Goal: Information Seeking & Learning: Learn about a topic

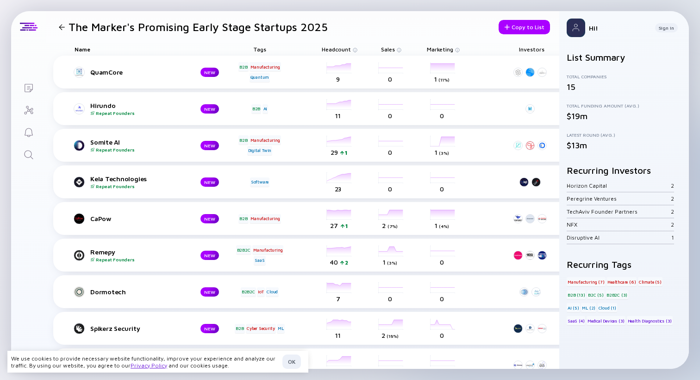
click at [61, 25] on div at bounding box center [62, 27] width 6 height 6
click at [28, 25] on div at bounding box center [29, 27] width 18 height 8
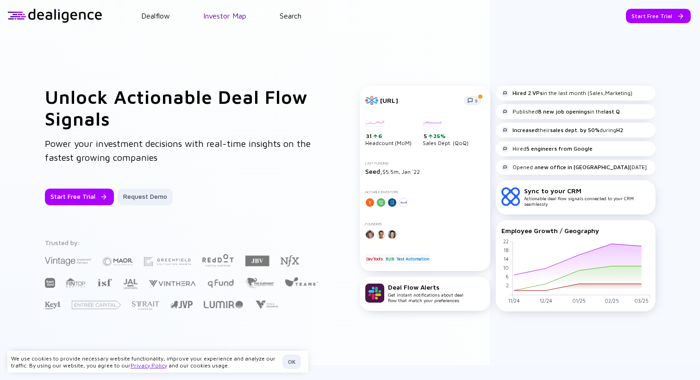
click at [228, 19] on link "Investor Map" at bounding box center [224, 16] width 43 height 8
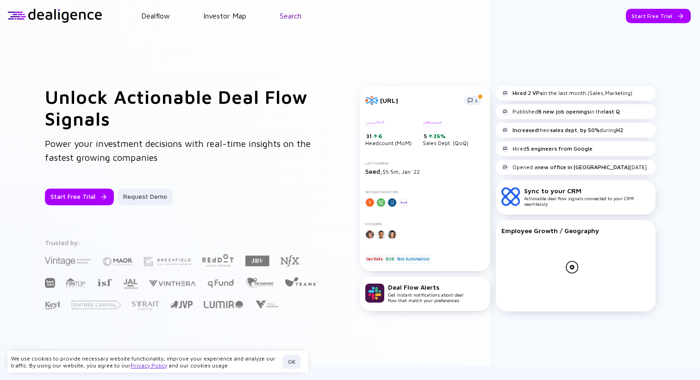
click at [285, 18] on link "Search" at bounding box center [291, 16] width 22 height 8
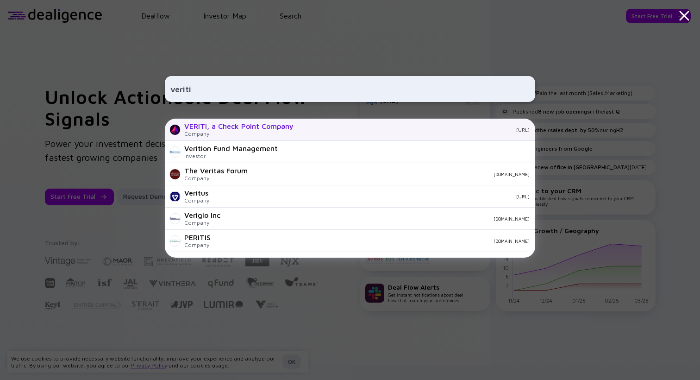
type input "veriti"
click at [289, 134] on div "Company" at bounding box center [238, 133] width 109 height 7
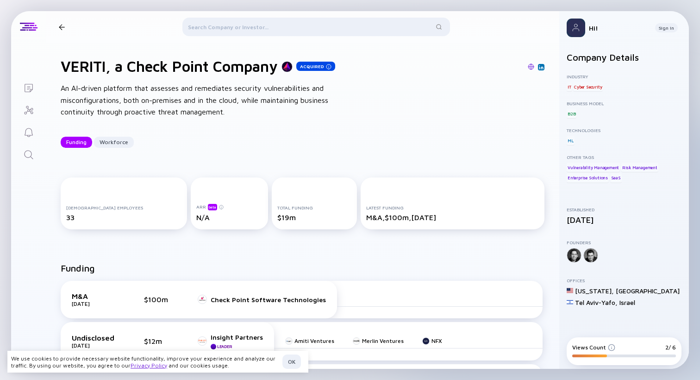
click at [235, 21] on div at bounding box center [315, 29] width 267 height 22
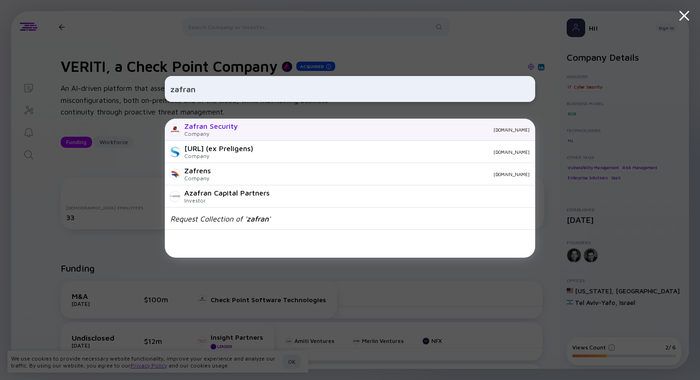
type input "zafran"
click at [250, 127] on div "[DOMAIN_NAME]" at bounding box center [387, 130] width 284 height 6
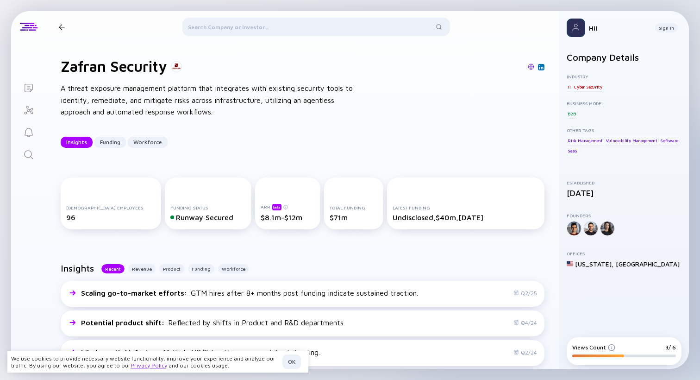
click at [269, 29] on div at bounding box center [315, 29] width 267 height 22
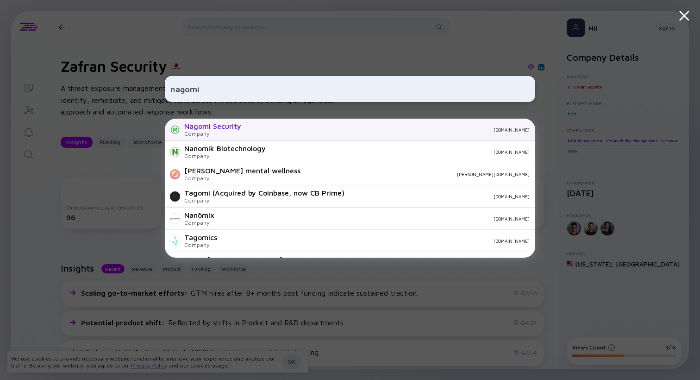
type input "nagomi"
click at [242, 134] on div "Nagomi Security Company [DOMAIN_NAME]" at bounding box center [350, 130] width 371 height 22
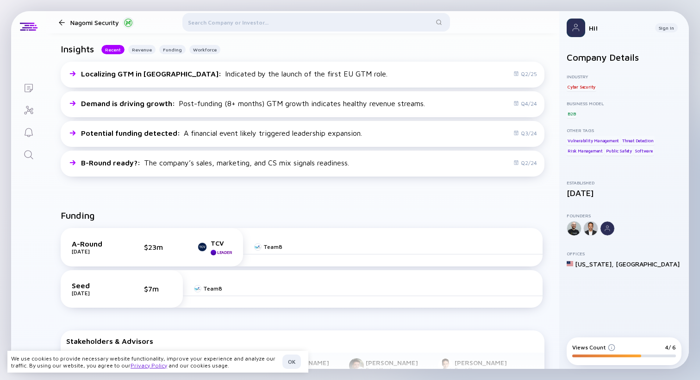
scroll to position [278, 0]
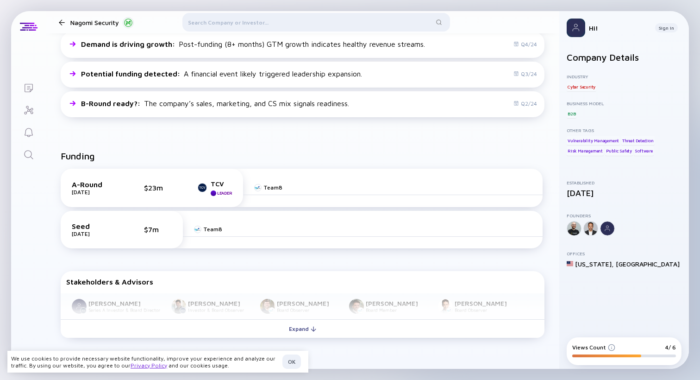
click at [262, 25] on div at bounding box center [315, 24] width 267 height 22
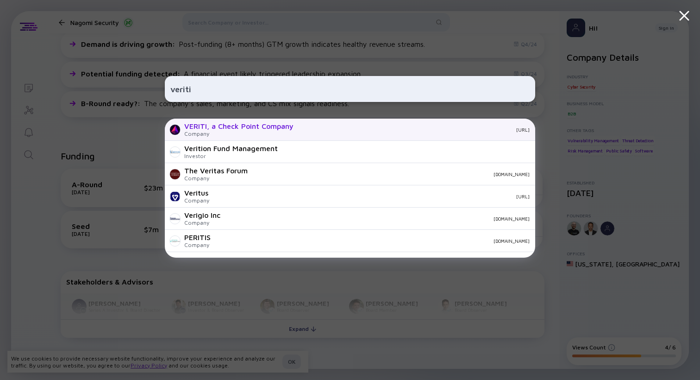
type input "veriti"
click at [282, 129] on div "VERITI, a Check Point Company" at bounding box center [238, 126] width 109 height 8
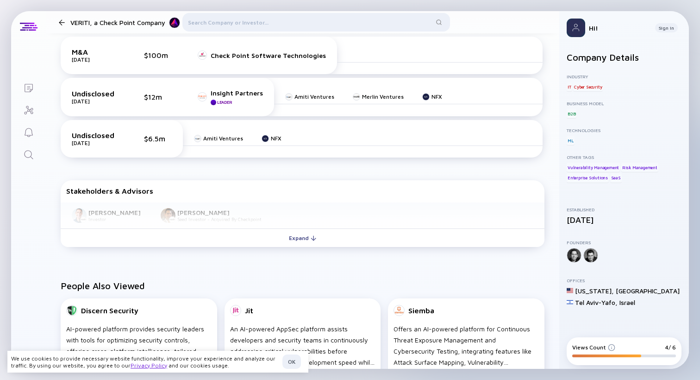
scroll to position [240, 0]
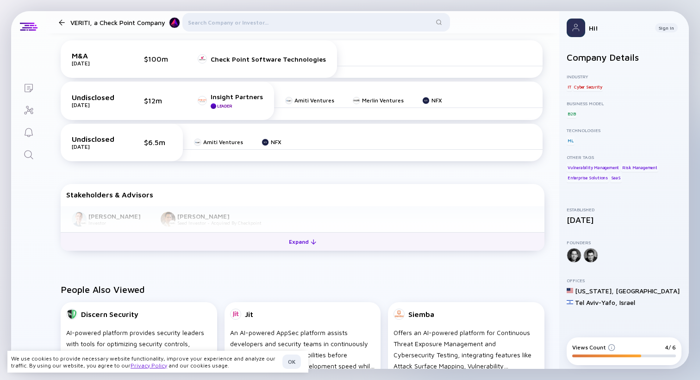
click at [314, 241] on div at bounding box center [314, 242] width 6 height 6
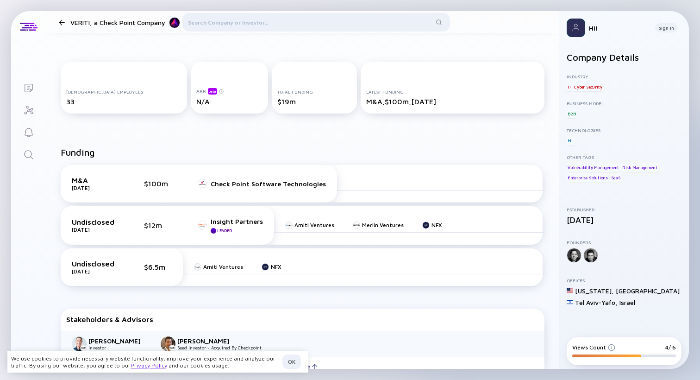
scroll to position [0, 0]
